Goal: Task Accomplishment & Management: Use online tool/utility

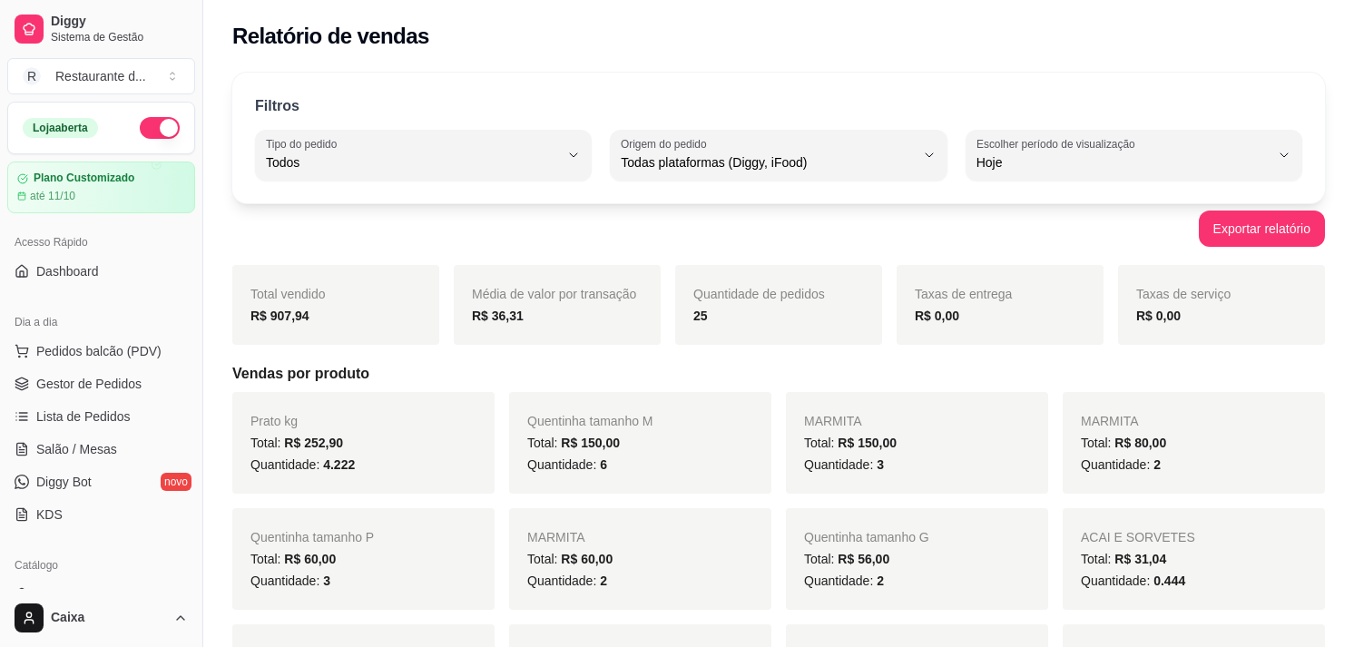
select select "ALL"
select select "0"
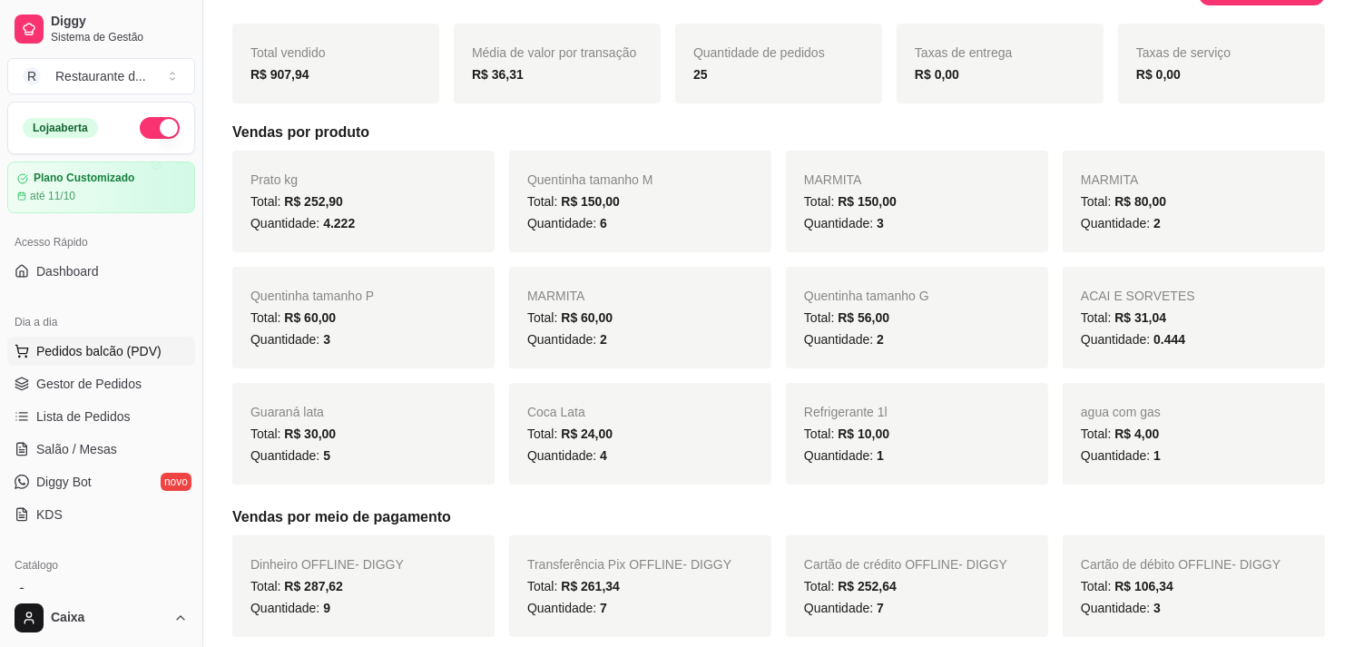
scroll to position [201, 0]
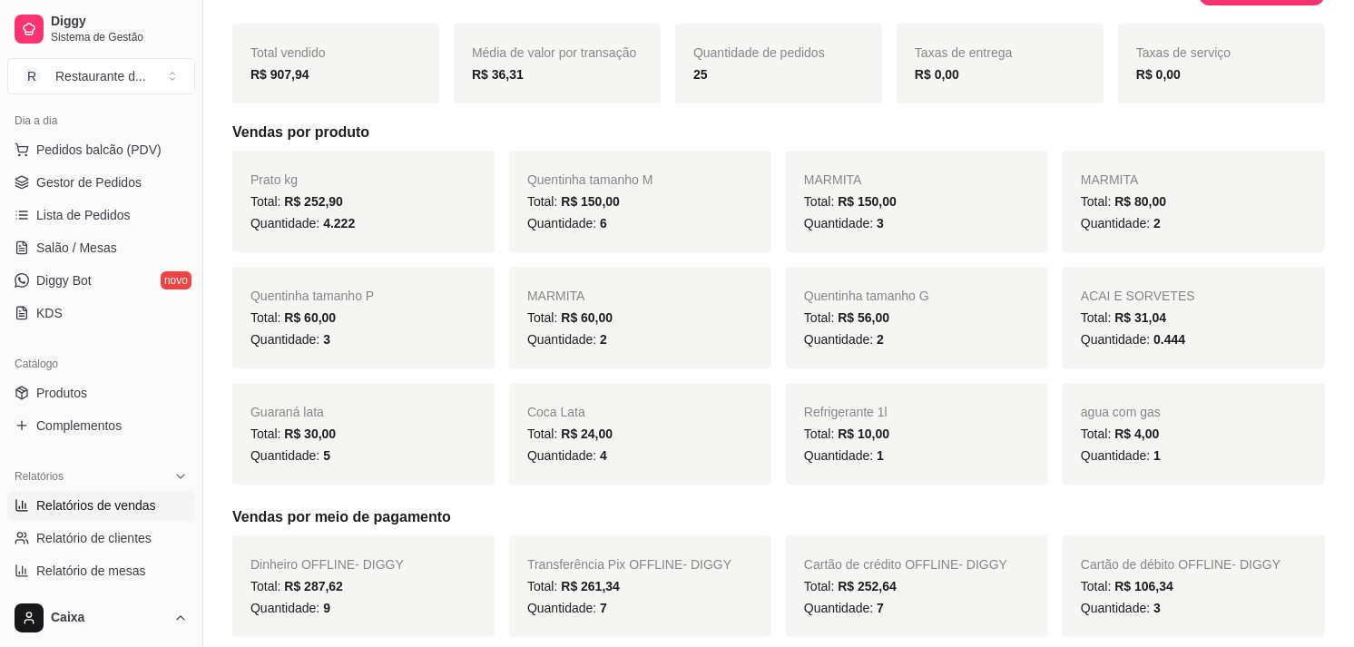
click at [186, 124] on div "Dia a dia Pedidos balcão (PDV) Gestor de Pedidos Lista de Pedidos Salão / Mesas…" at bounding box center [101, 217] width 202 height 236
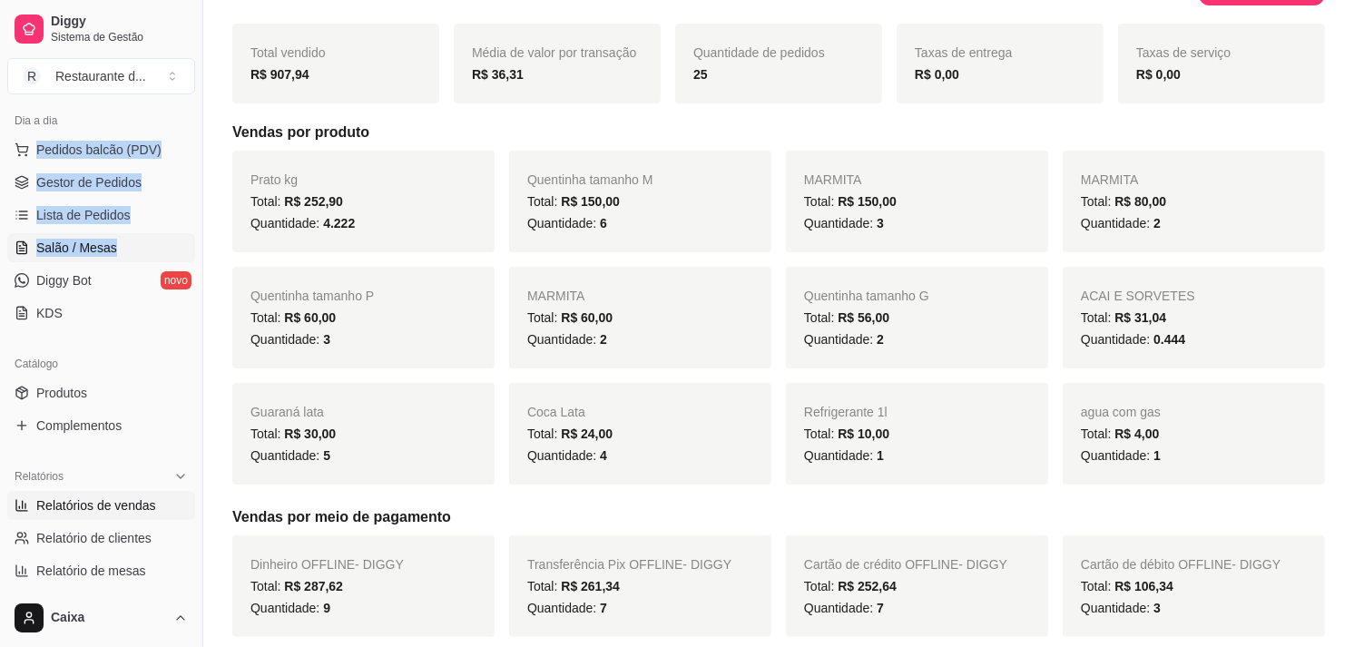
drag, startPoint x: 186, startPoint y: 124, endPoint x: 101, endPoint y: 261, distance: 161.4
click at [101, 261] on div "Dia a dia Pedidos balcão (PDV) Gestor de Pedidos Lista de Pedidos Salão / Mesas…" at bounding box center [101, 217] width 202 height 236
click at [101, 261] on link "Salão / Mesas" at bounding box center [101, 247] width 188 height 29
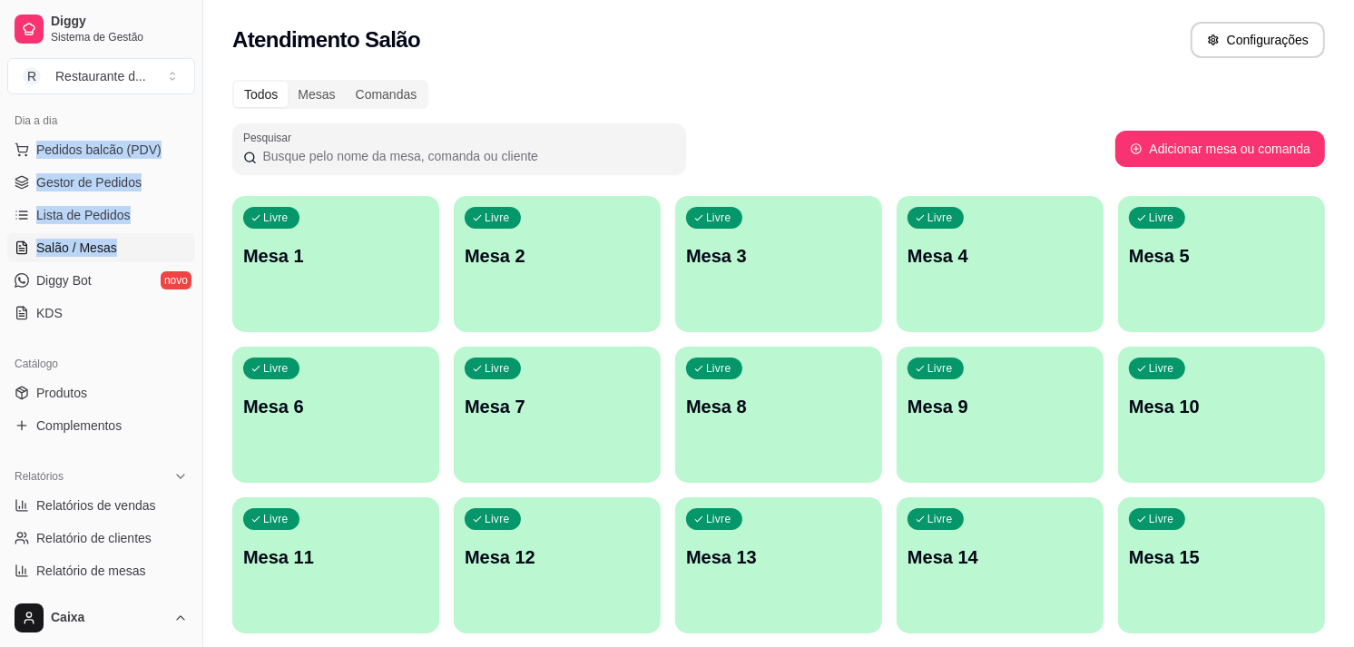
click at [124, 233] on link "Salão / Mesas" at bounding box center [101, 247] width 188 height 29
click at [345, 277] on div "Livre Mesa 1" at bounding box center [335, 253] width 200 height 111
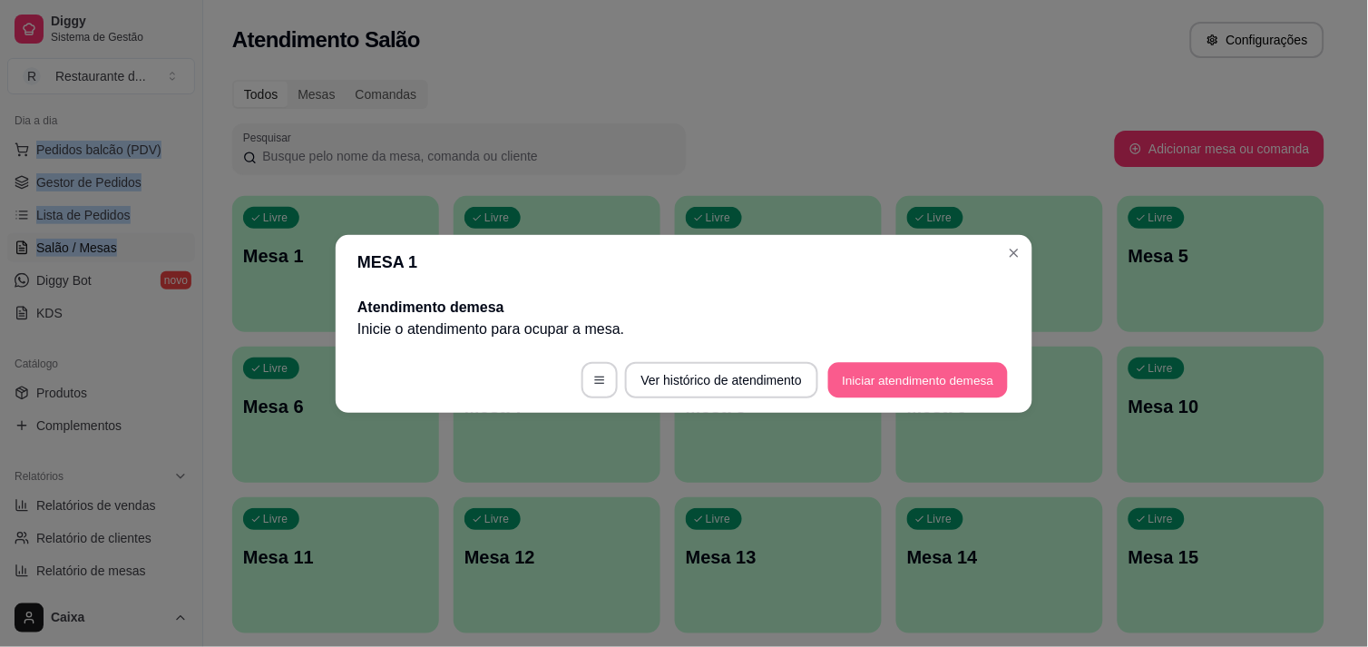
click at [894, 383] on button "Iniciar atendimento de mesa" at bounding box center [918, 379] width 180 height 35
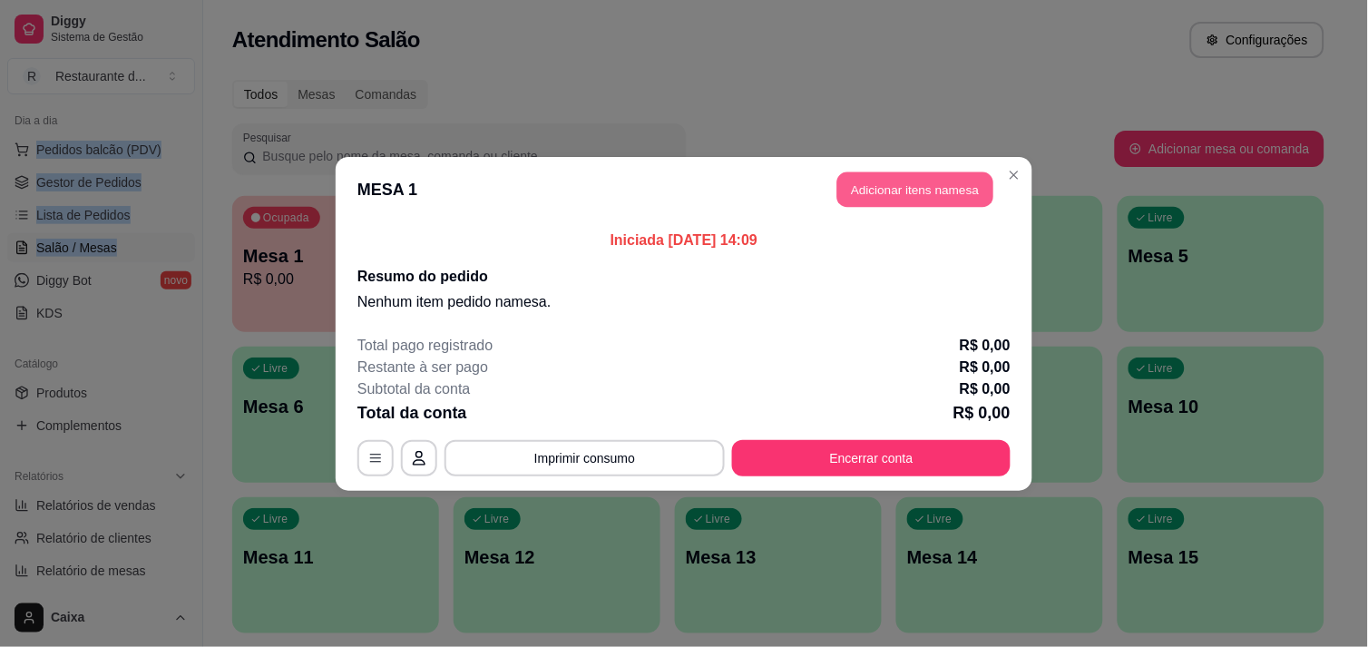
click at [900, 178] on button "Adicionar itens na mesa" at bounding box center [915, 188] width 156 height 35
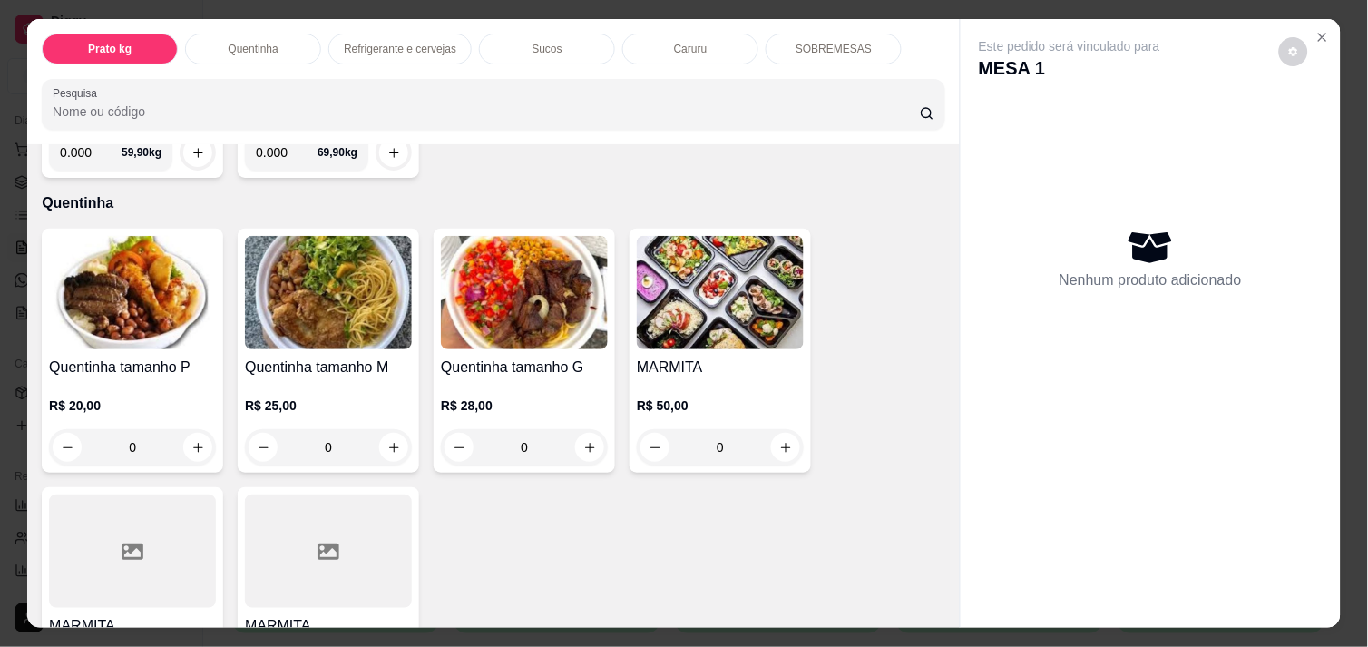
scroll to position [322, 0]
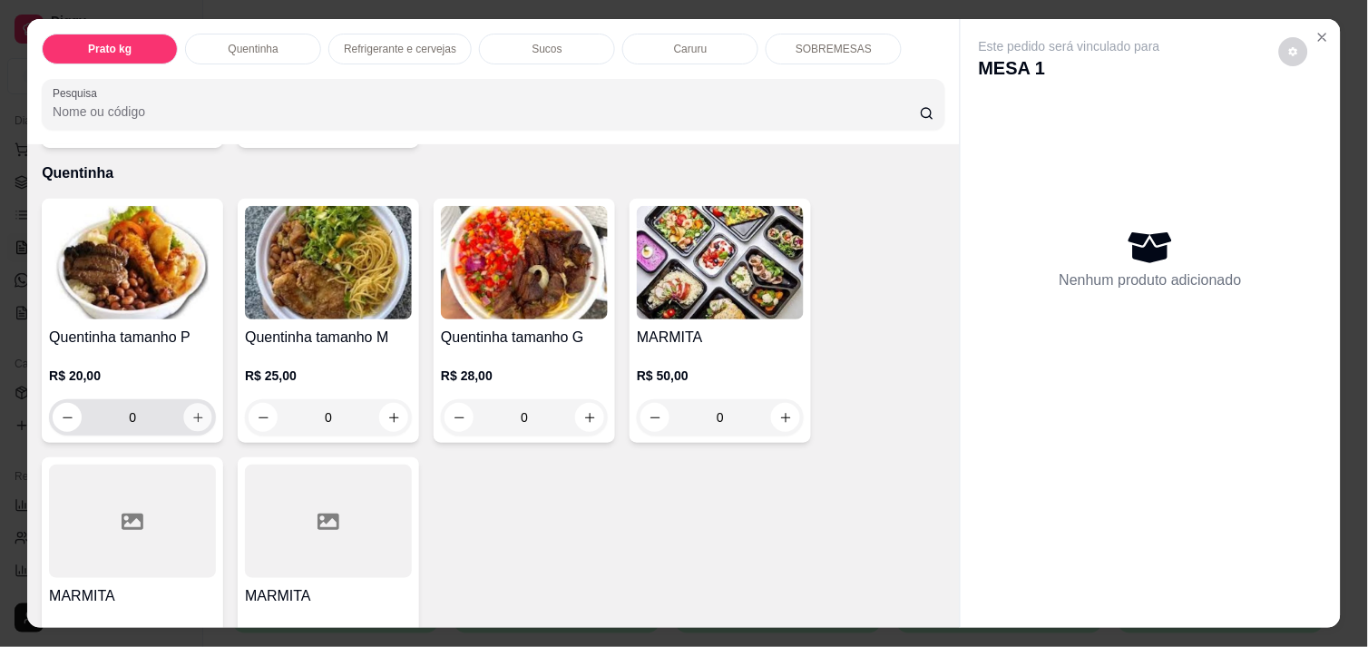
click at [191, 411] on icon "increase-product-quantity" at bounding box center [198, 418] width 14 height 14
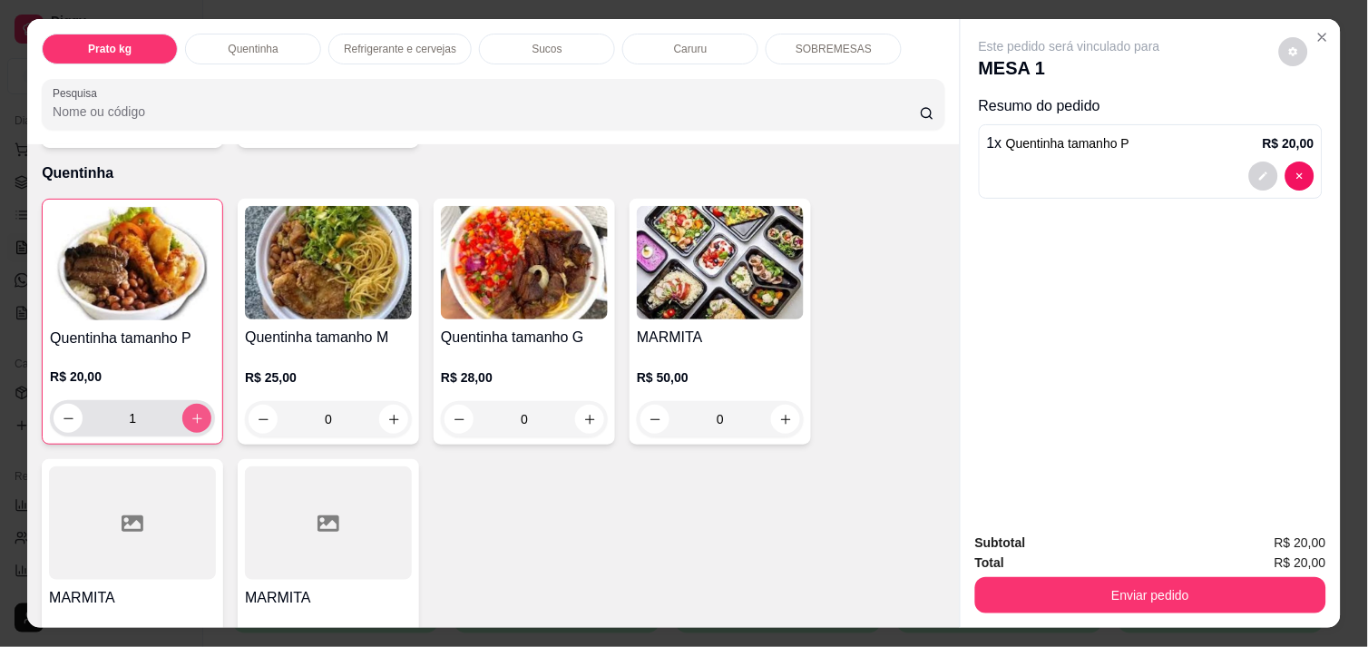
click at [191, 412] on icon "increase-product-quantity" at bounding box center [198, 419] width 14 height 14
type input "2"
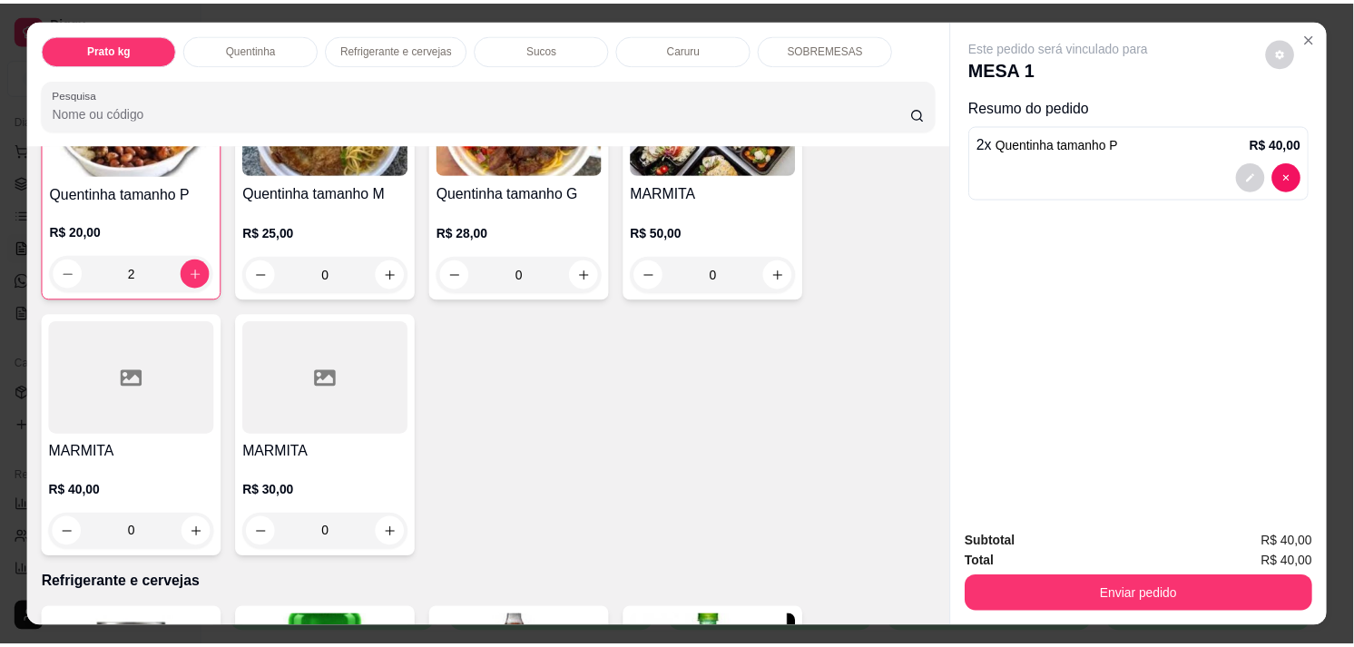
scroll to position [484, 0]
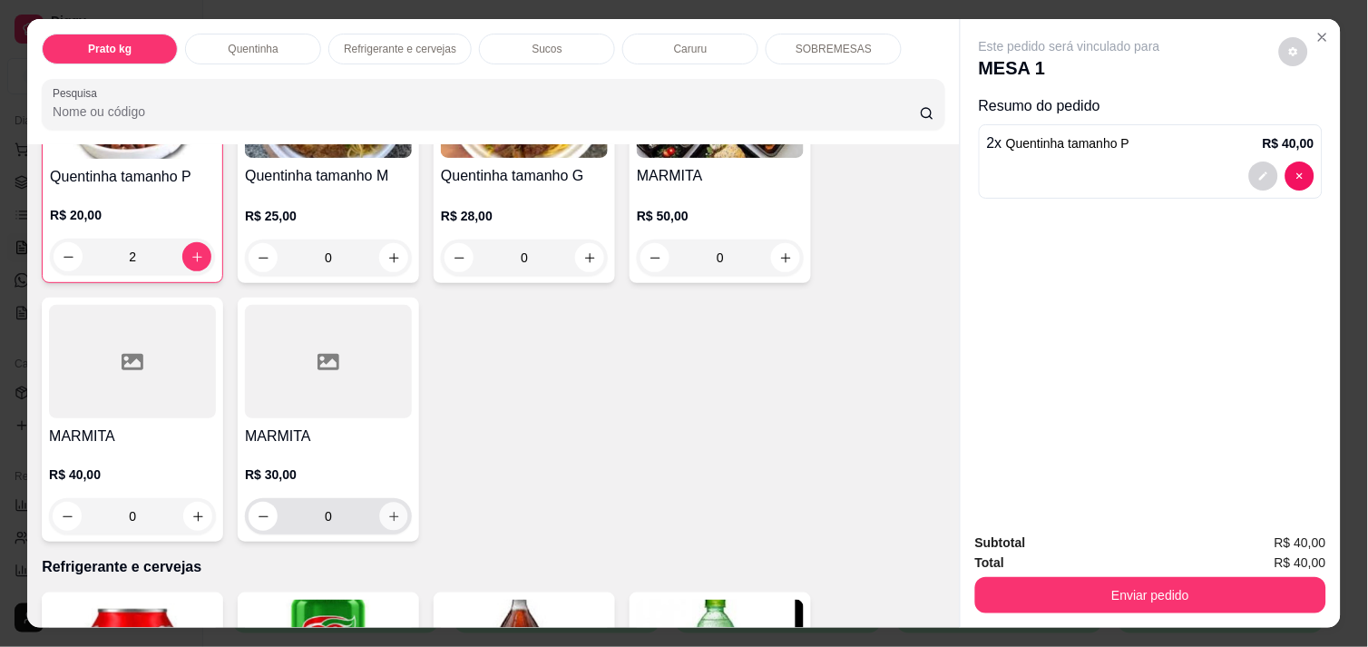
click at [380, 503] on button "increase-product-quantity" at bounding box center [394, 517] width 28 height 28
type input "1"
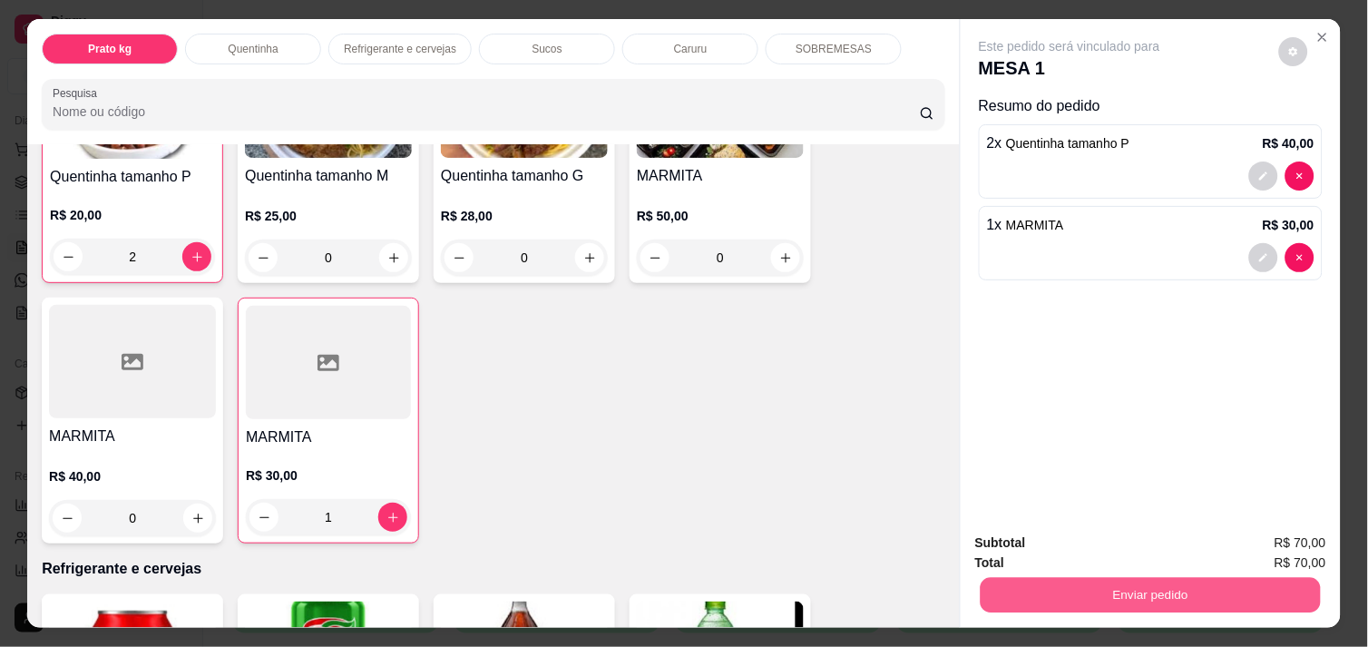
click at [1209, 587] on button "Enviar pedido" at bounding box center [1151, 594] width 340 height 35
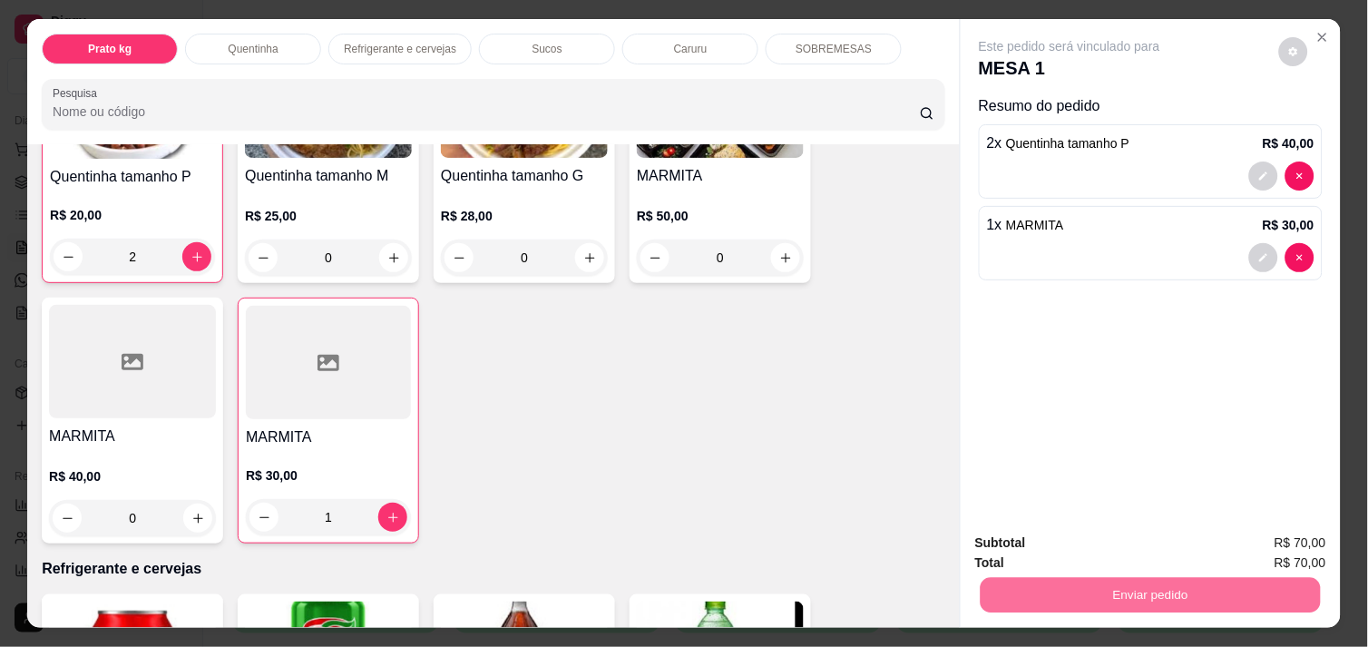
click at [1096, 538] on button "Não registrar e enviar pedido" at bounding box center [1090, 543] width 183 height 34
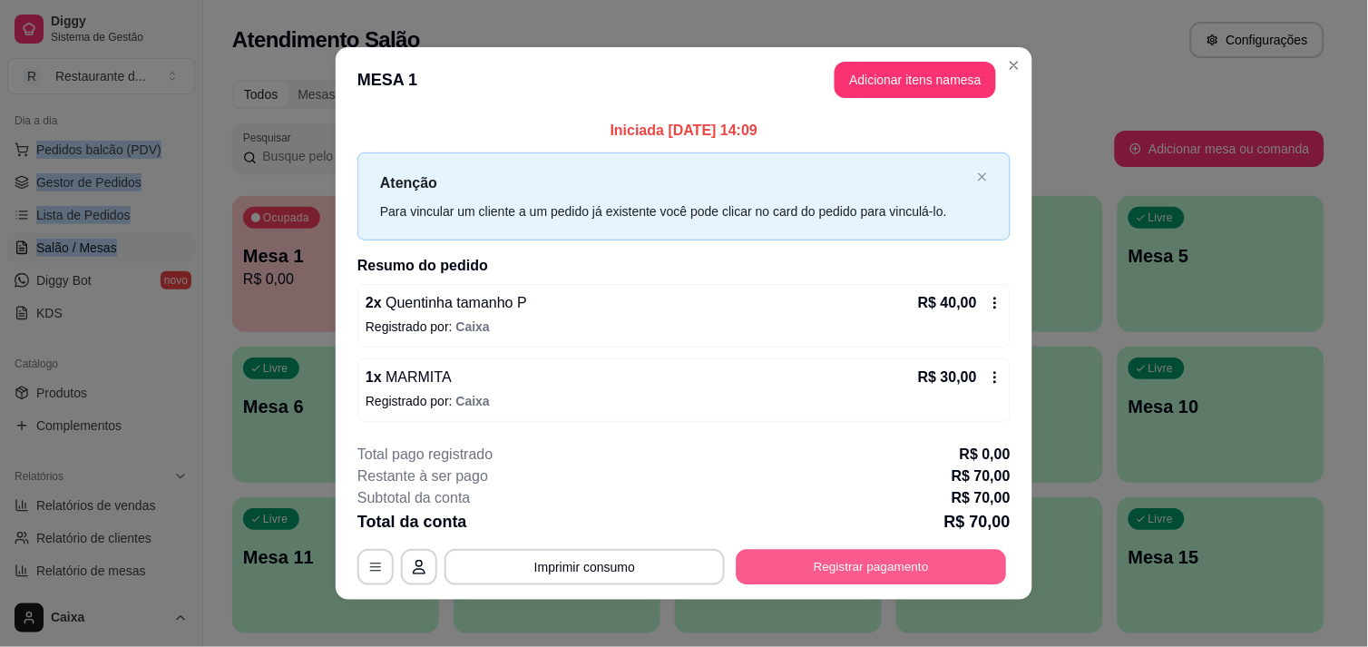
click at [939, 563] on button "Registrar pagamento" at bounding box center [872, 567] width 270 height 35
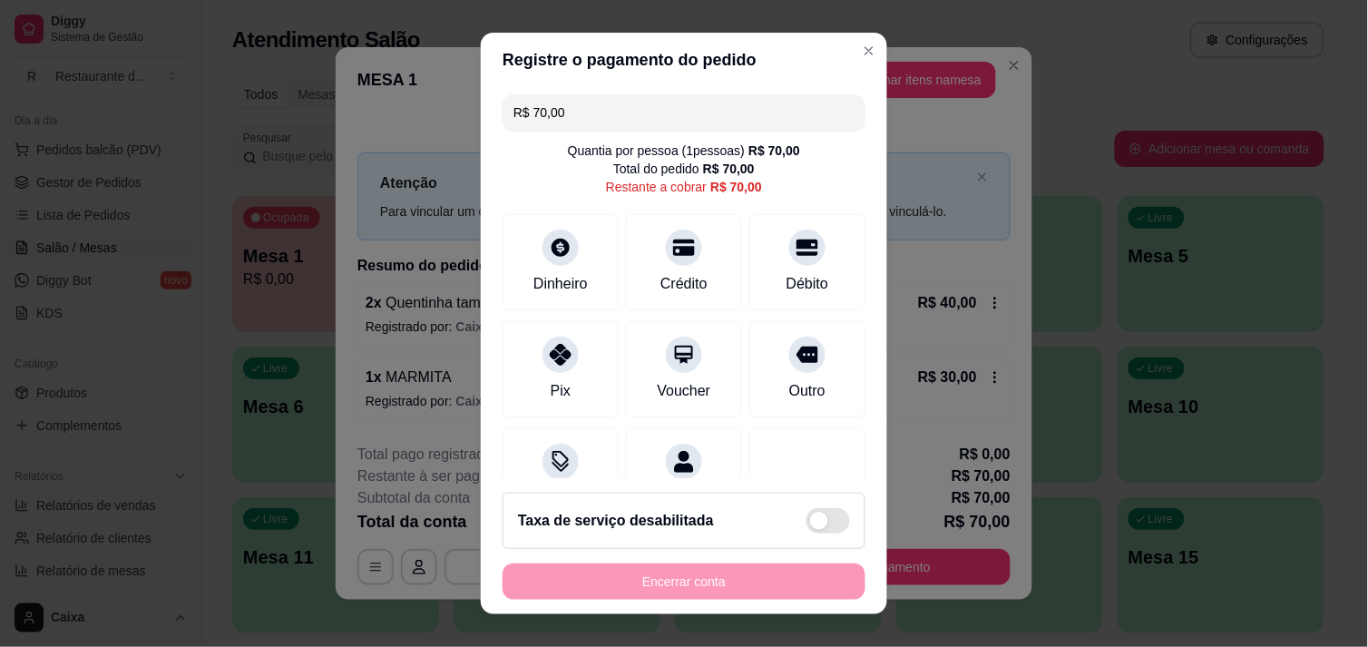
click at [633, 124] on input "R$ 70,00" at bounding box center [683, 112] width 341 height 36
click at [530, 386] on div "Pix" at bounding box center [561, 365] width 128 height 106
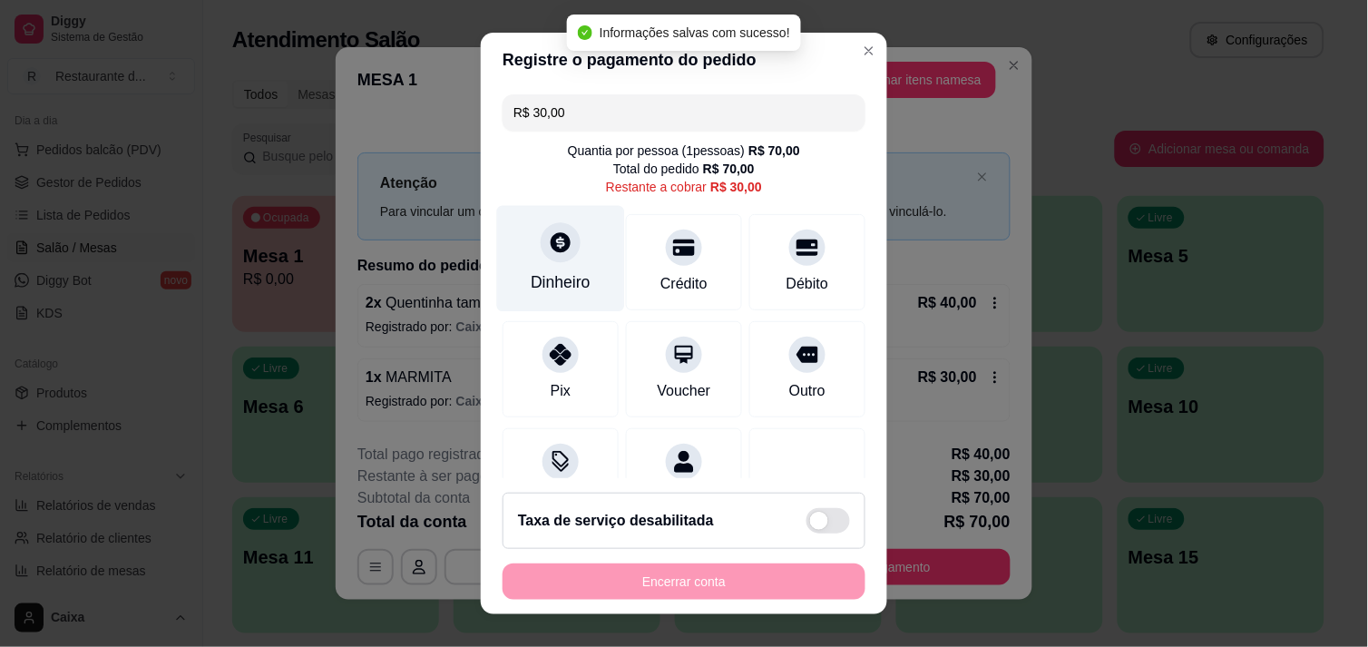
click at [564, 278] on div "Dinheiro" at bounding box center [561, 282] width 60 height 24
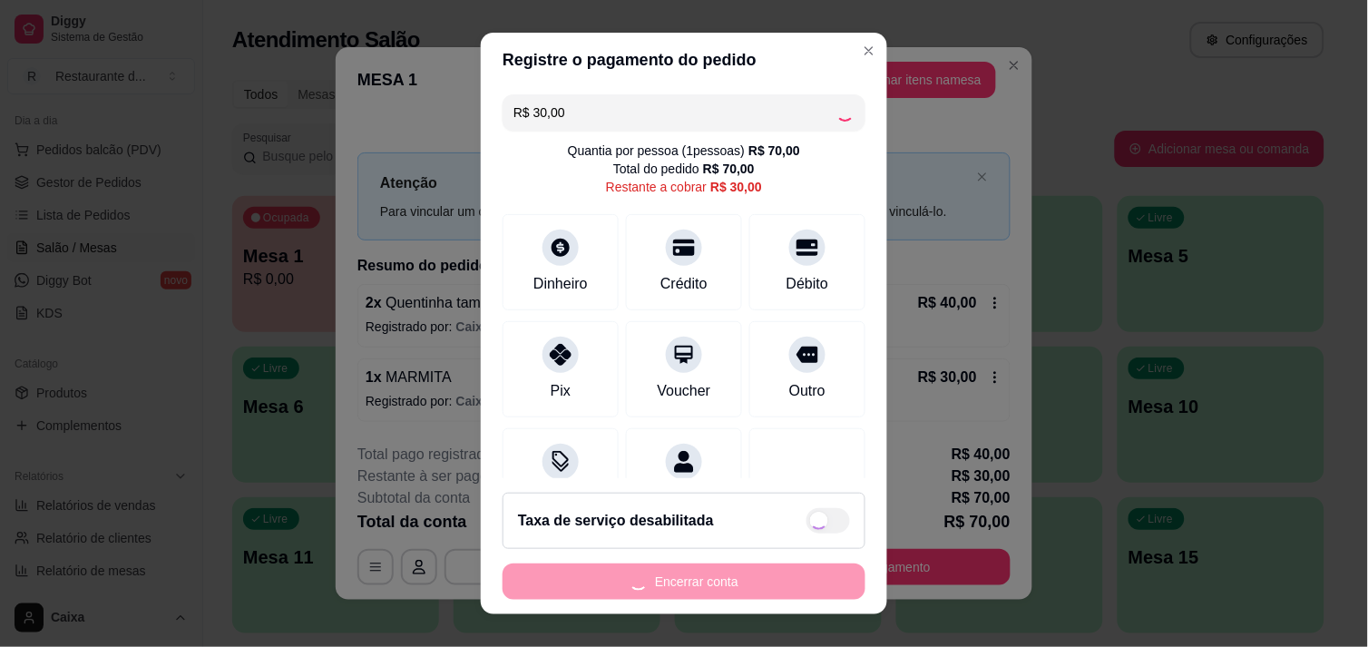
type input "R$ 0,00"
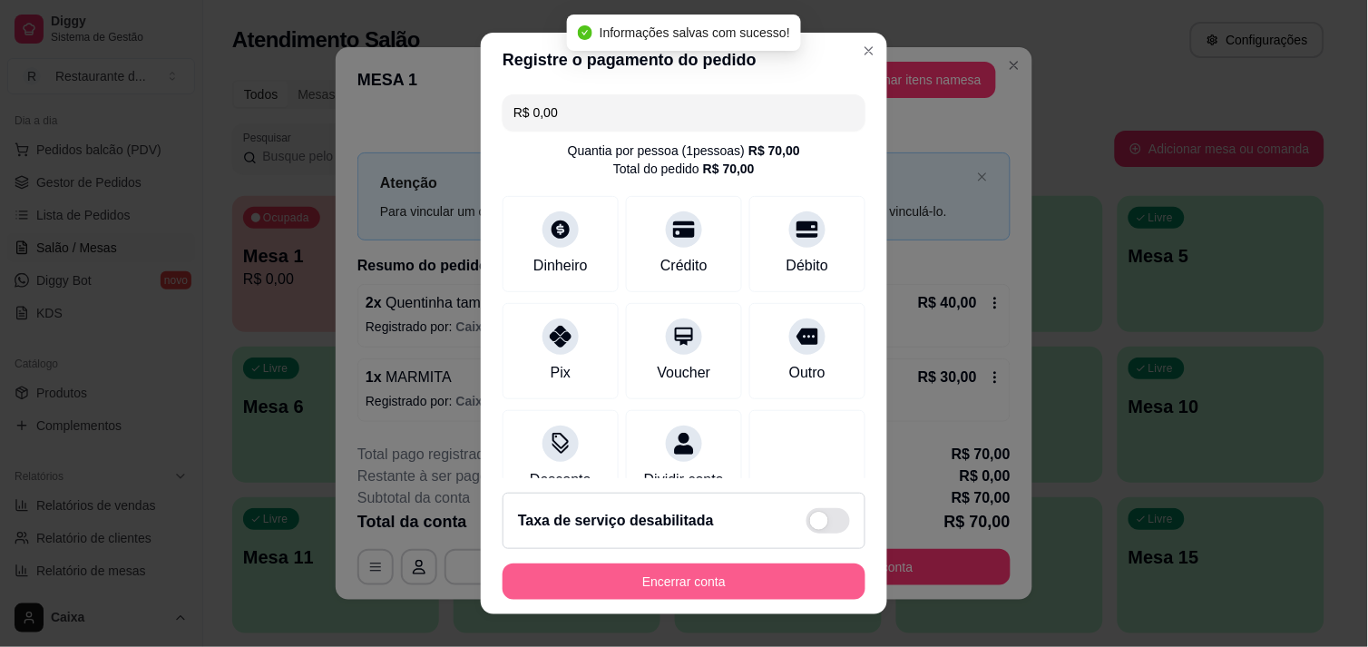
click at [686, 591] on button "Encerrar conta" at bounding box center [684, 581] width 363 height 36
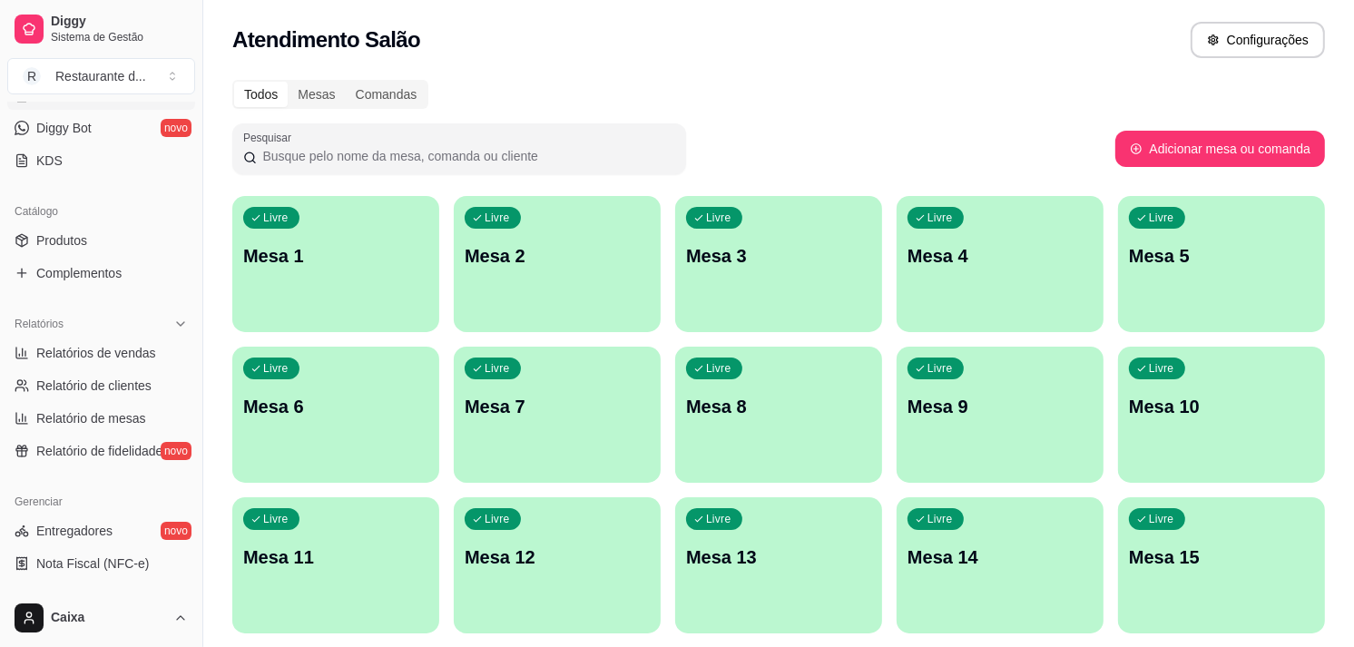
scroll to position [363, 0]
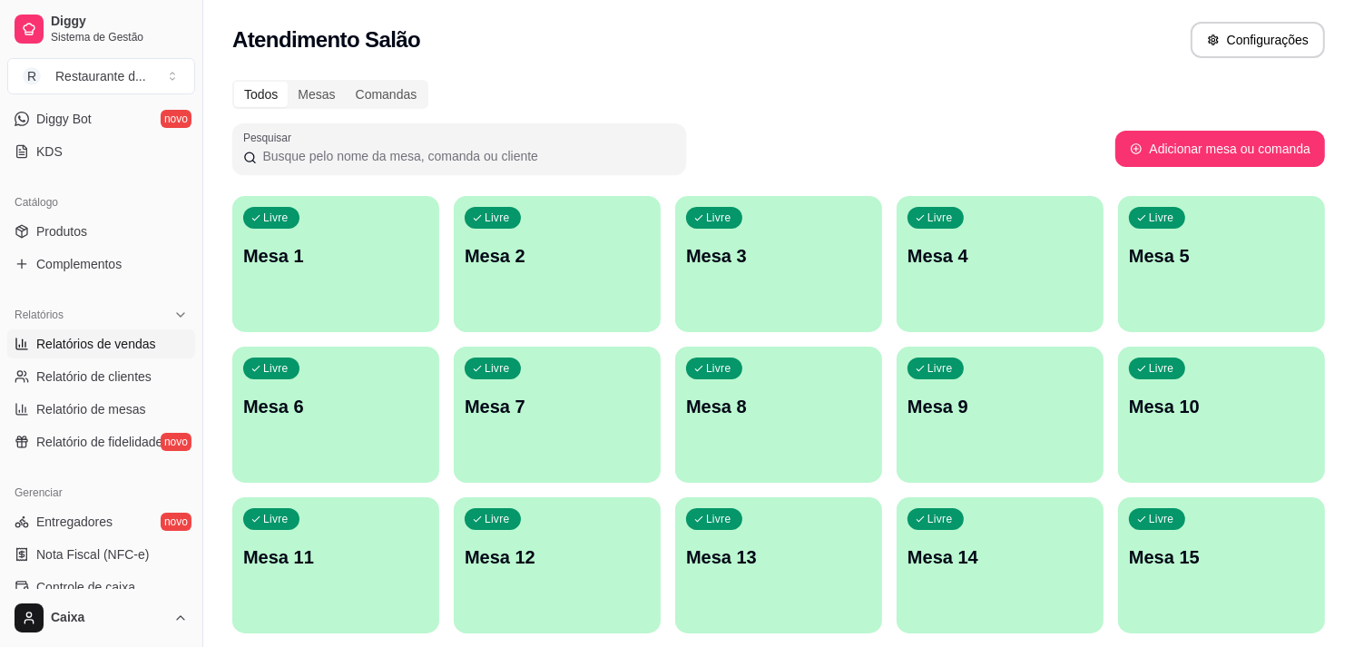
click at [121, 336] on span "Relatórios de vendas" at bounding box center [96, 344] width 120 height 18
select select "ALL"
select select "0"
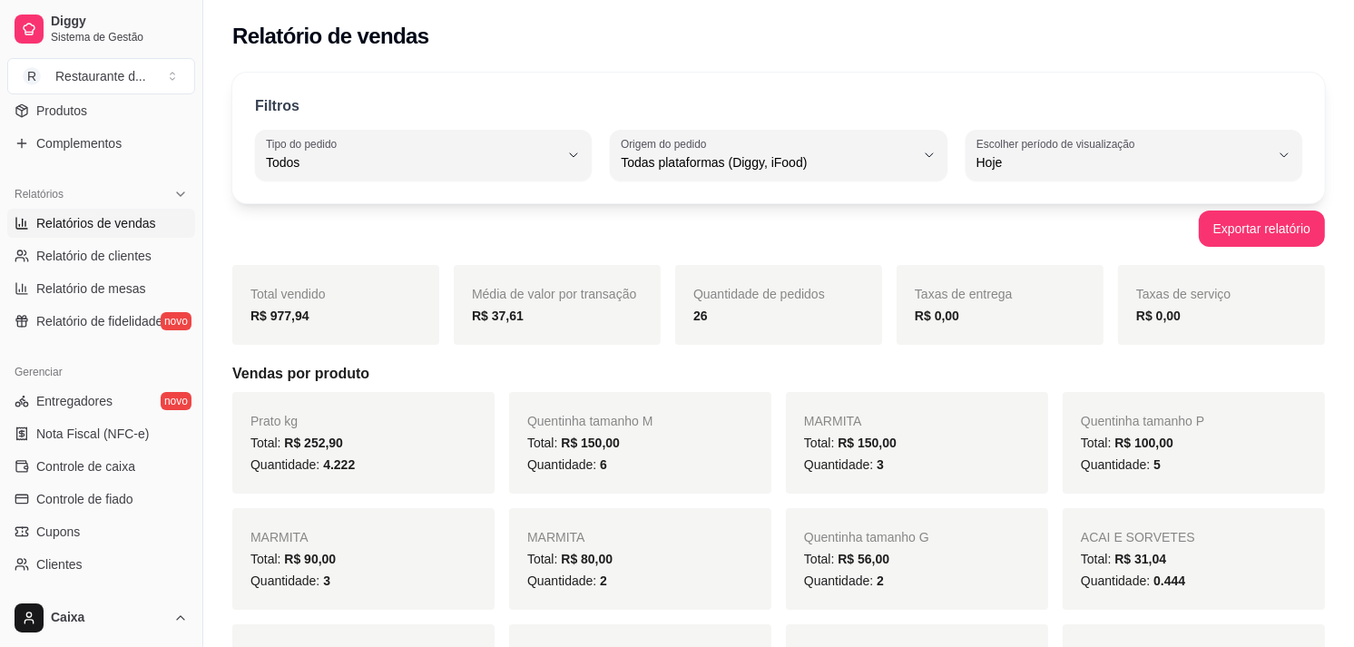
scroll to position [523, 0]
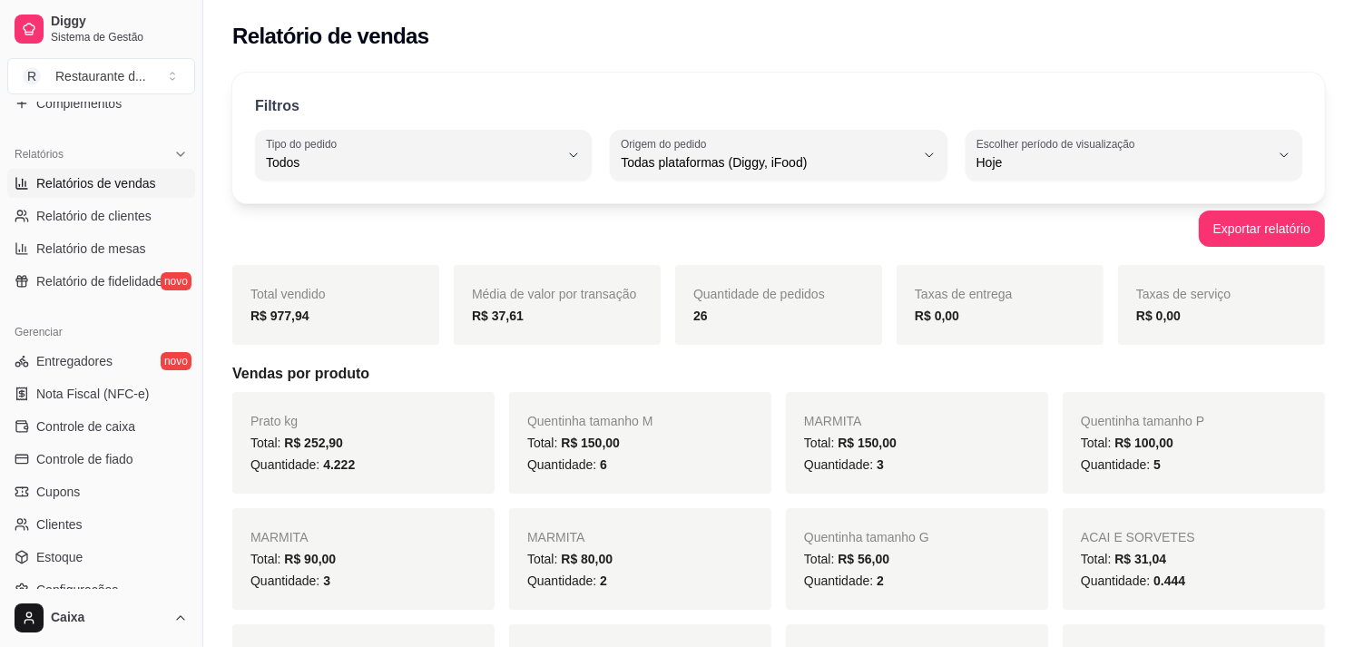
click at [594, 414] on span "Quentinha tamanho M" at bounding box center [590, 421] width 126 height 15
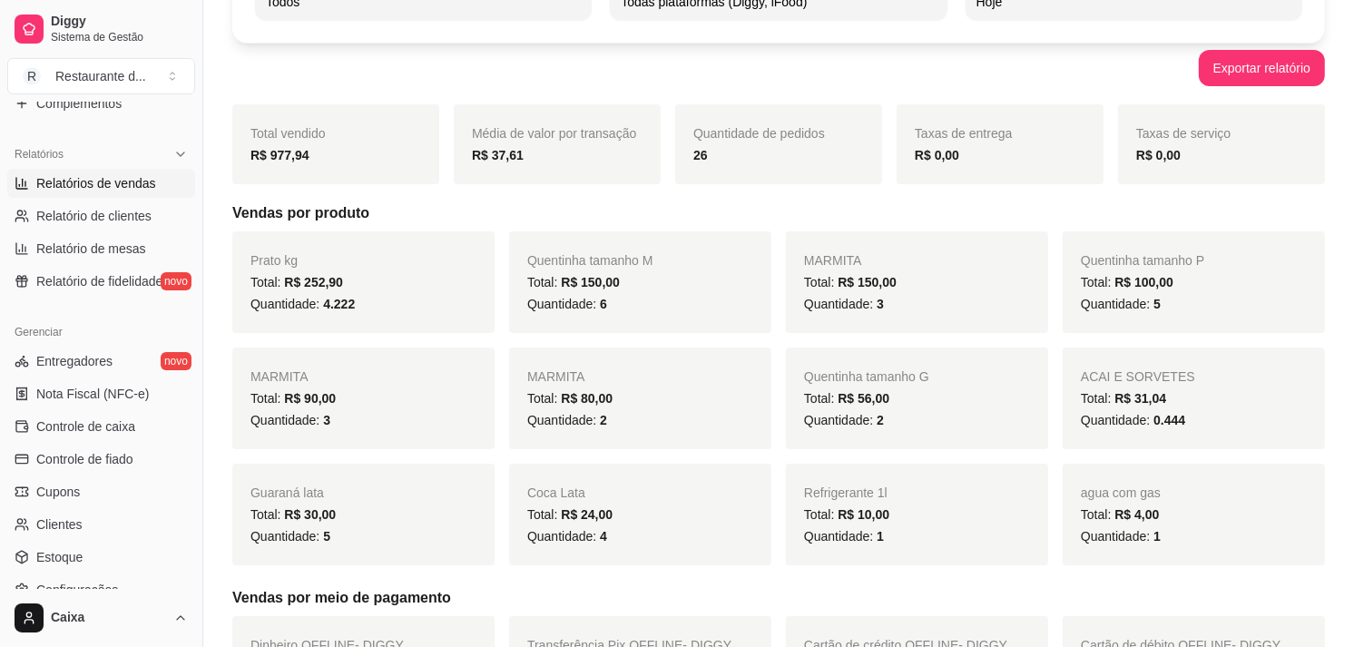
scroll to position [201, 0]
